Goal: Information Seeking & Learning: Learn about a topic

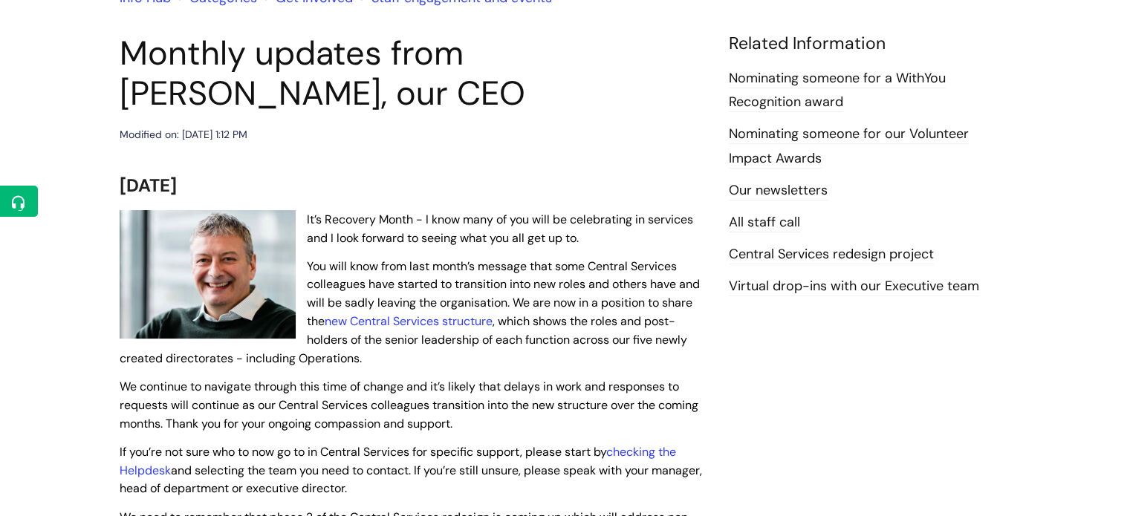
scroll to position [149, 0]
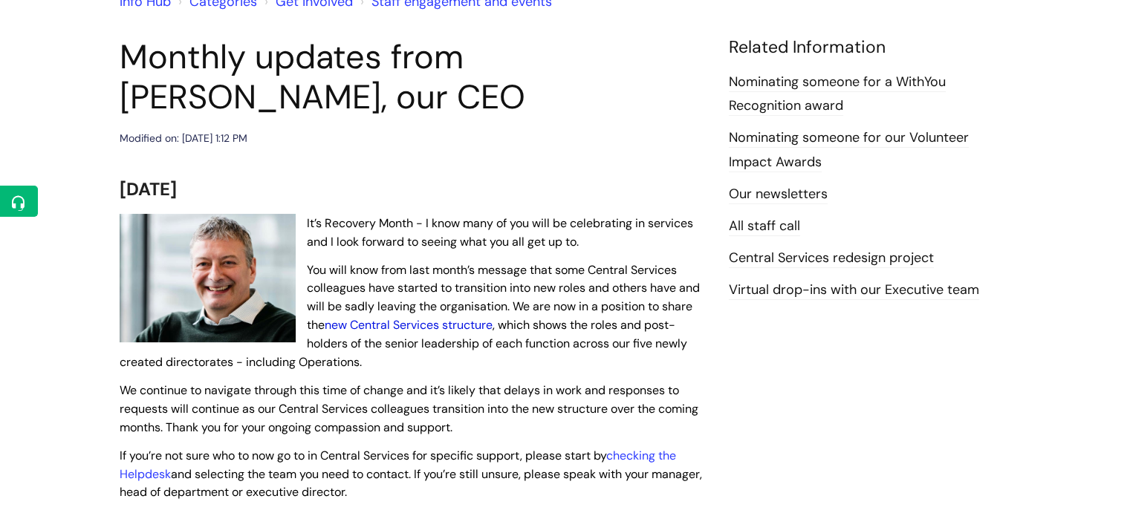
click at [399, 323] on link "new Central Services structure" at bounding box center [409, 325] width 168 height 16
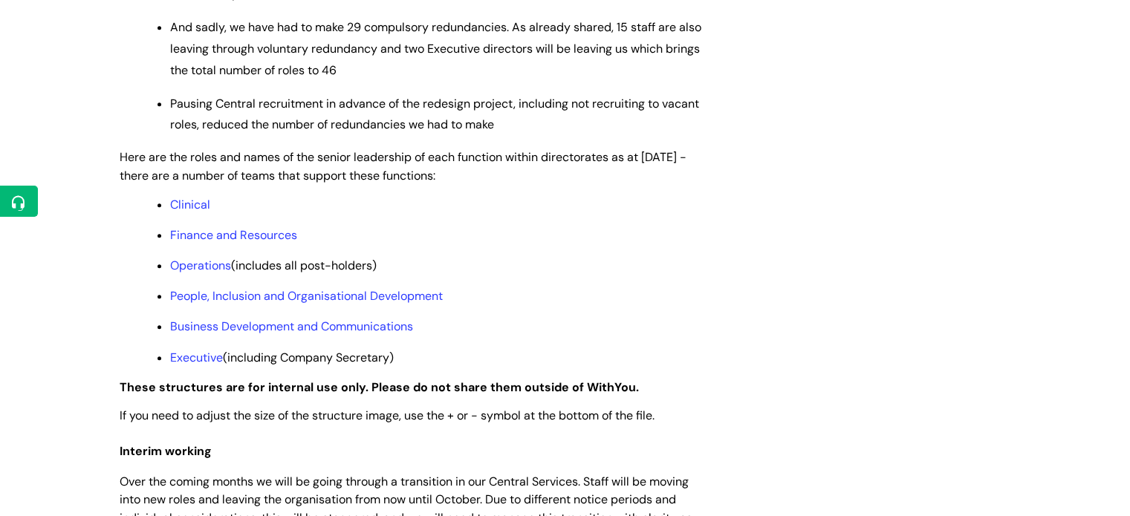
scroll to position [1263, 0]
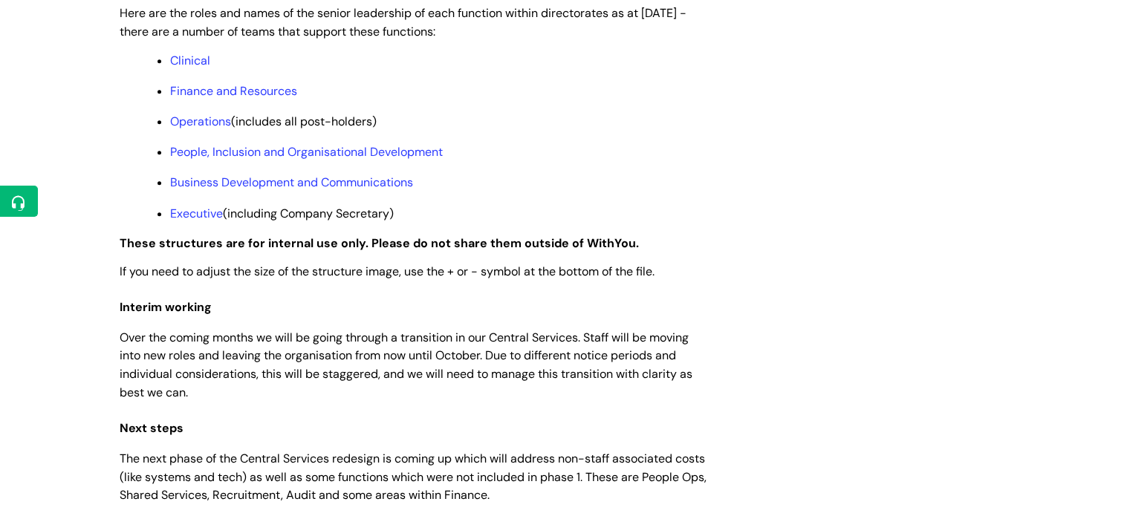
click at [167, 81] on ul "Clinical Finance and Resources Operations (includes all post-holders) People, I…" at bounding box center [420, 136] width 572 height 171
click at [184, 68] on link "Clinical" at bounding box center [190, 61] width 40 height 16
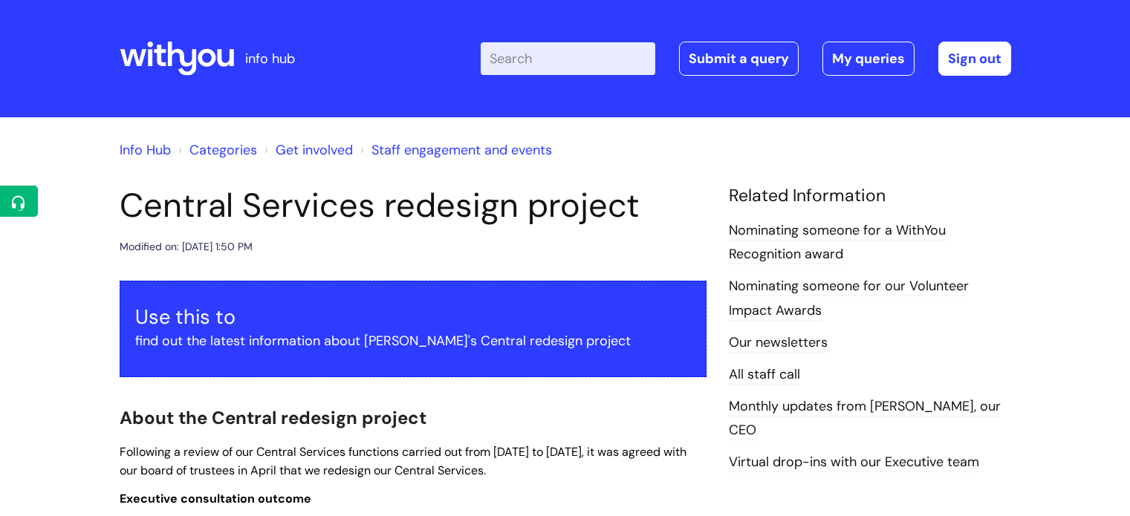
scroll to position [1259, 0]
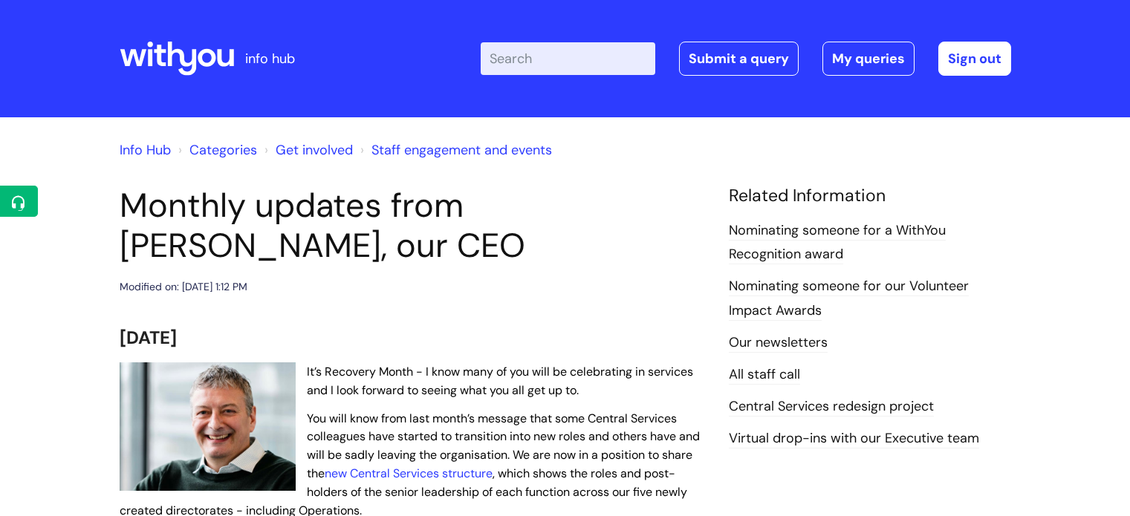
scroll to position [149, 0]
